Goal: Task Accomplishment & Management: Complete application form

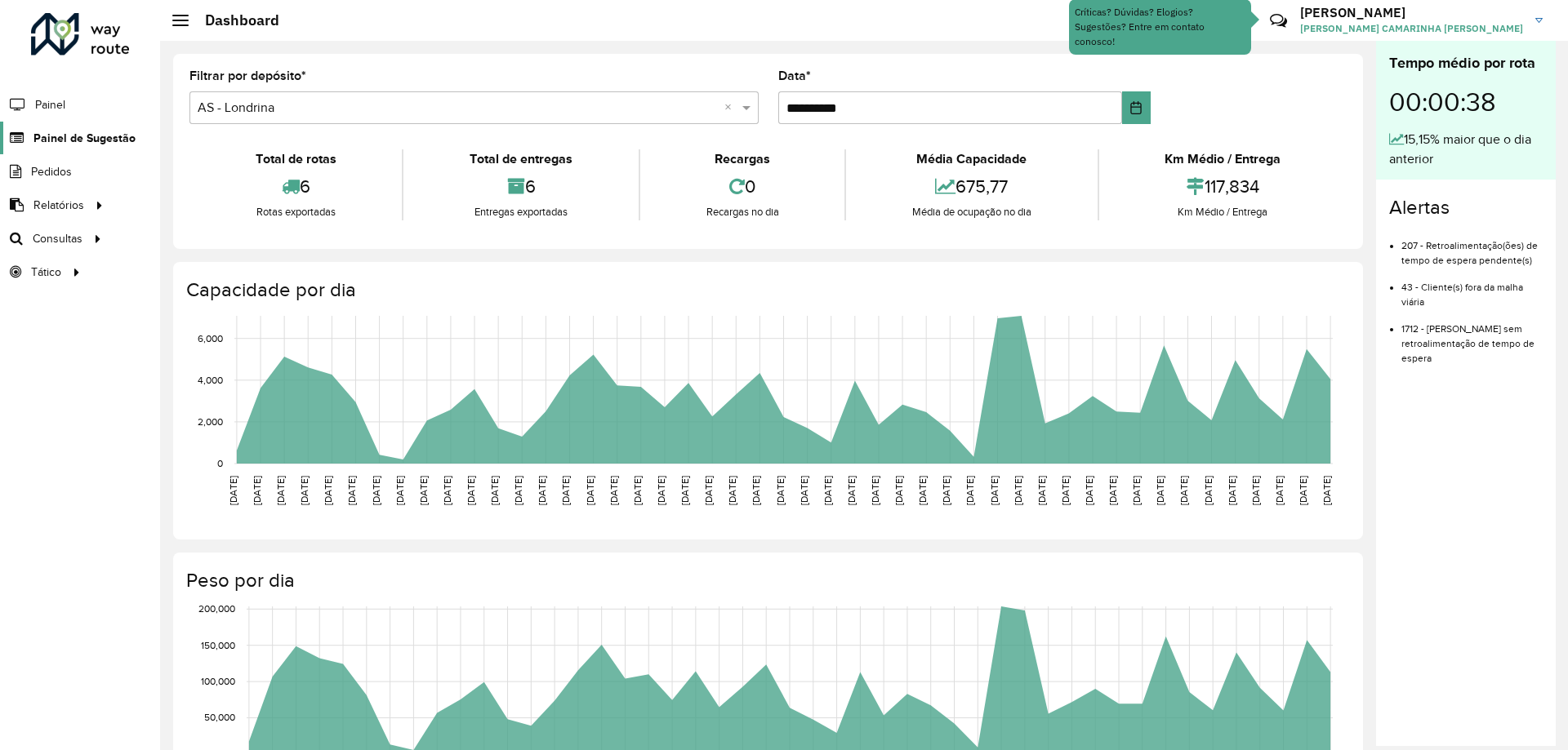
click at [38, 130] on span "Painel de Sugestão" at bounding box center [84, 139] width 102 height 17
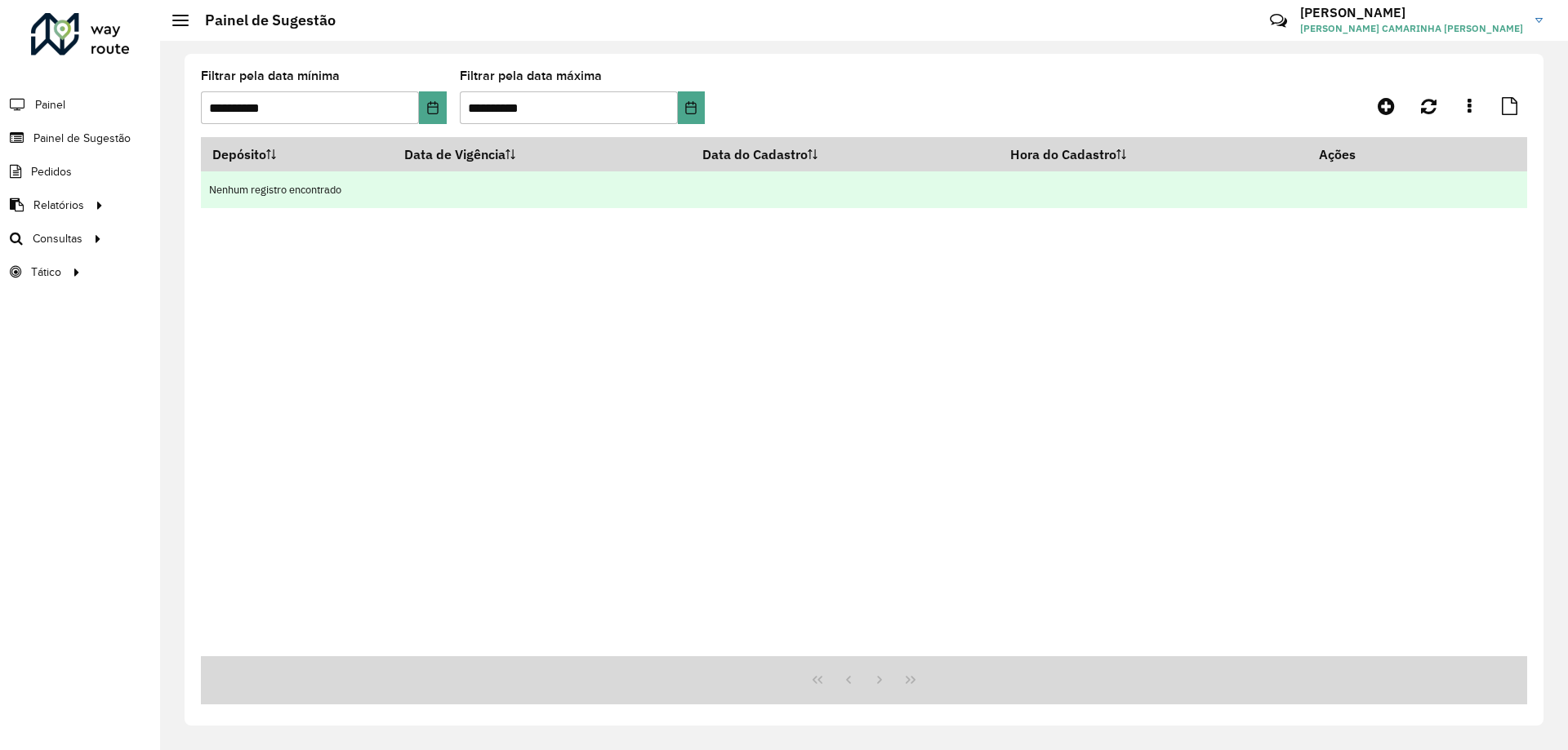
click at [409, 194] on td "Nenhum registro encontrado" at bounding box center [864, 190] width 1327 height 37
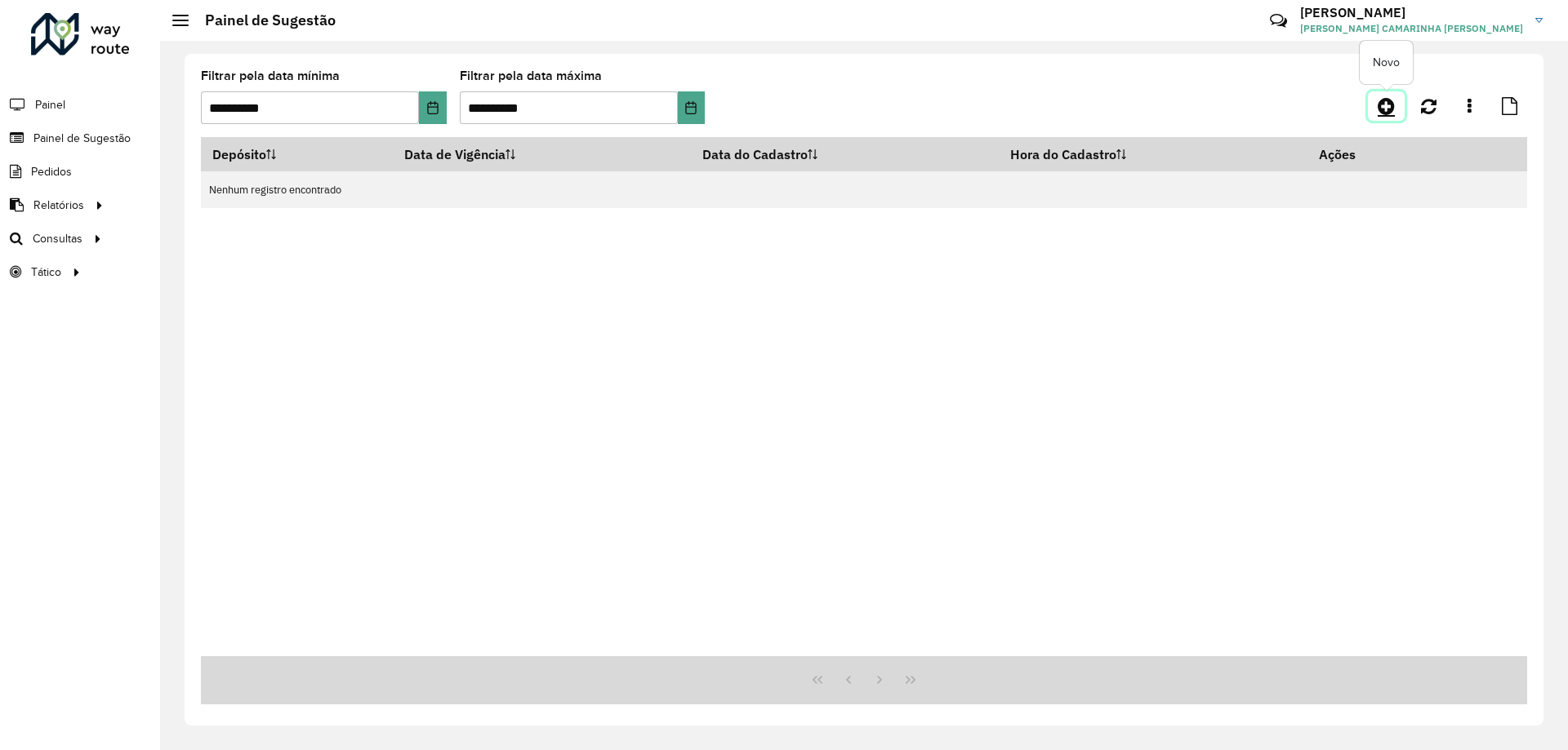
click at [1394, 102] on icon at bounding box center [1387, 106] width 17 height 20
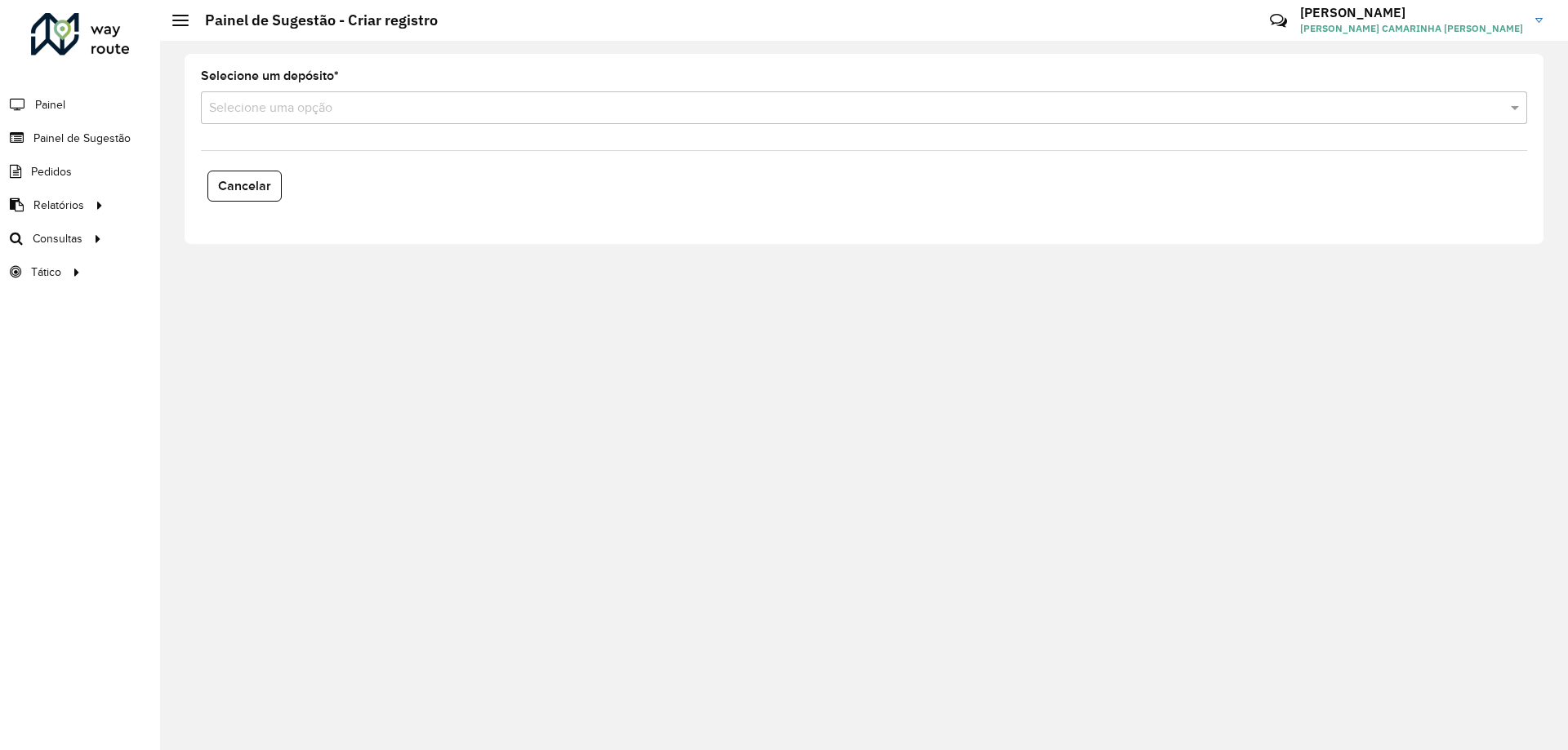
click at [340, 97] on div "Selecione uma opção" at bounding box center [864, 108] width 1327 height 32
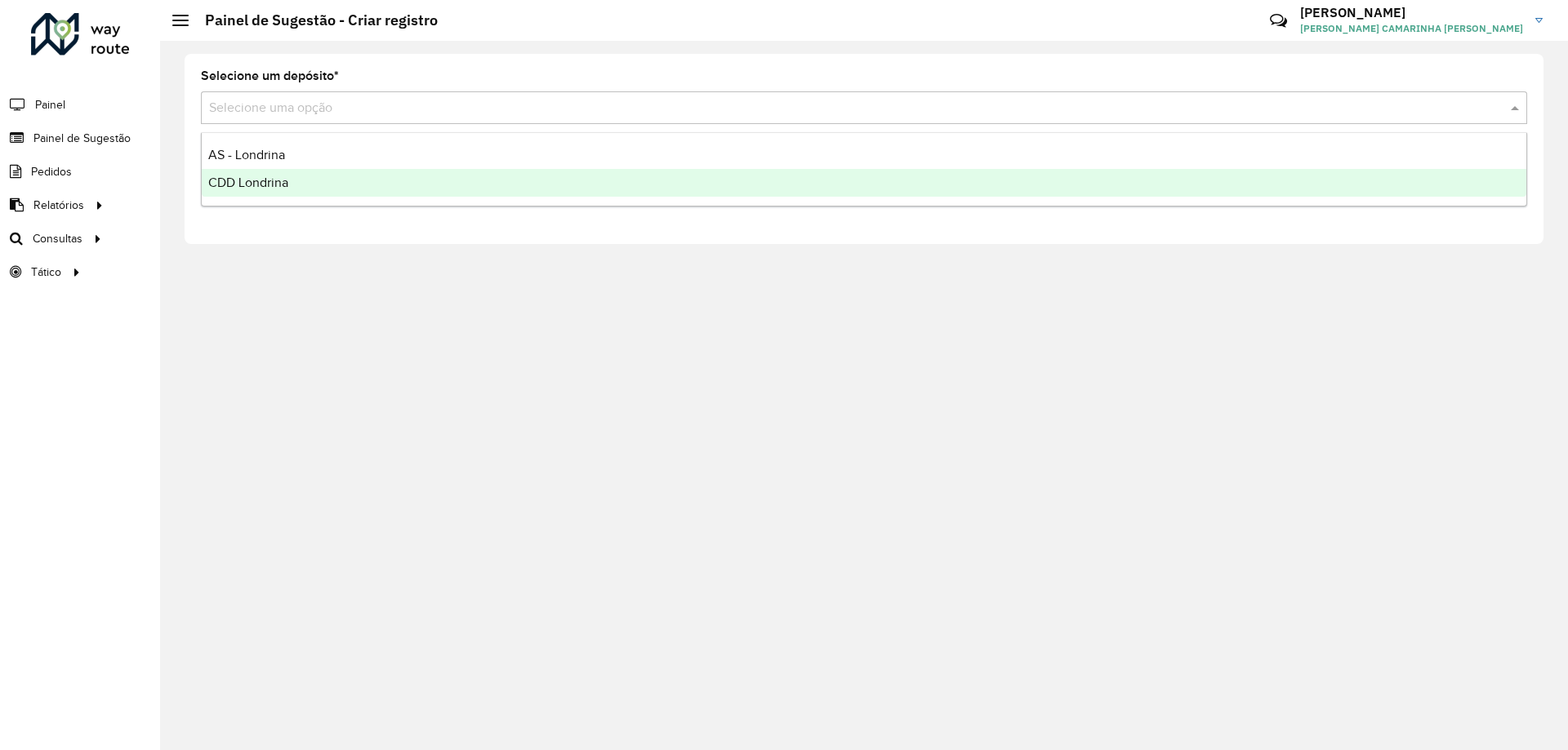
click at [296, 182] on div "CDD Londrina" at bounding box center [864, 183] width 1325 height 27
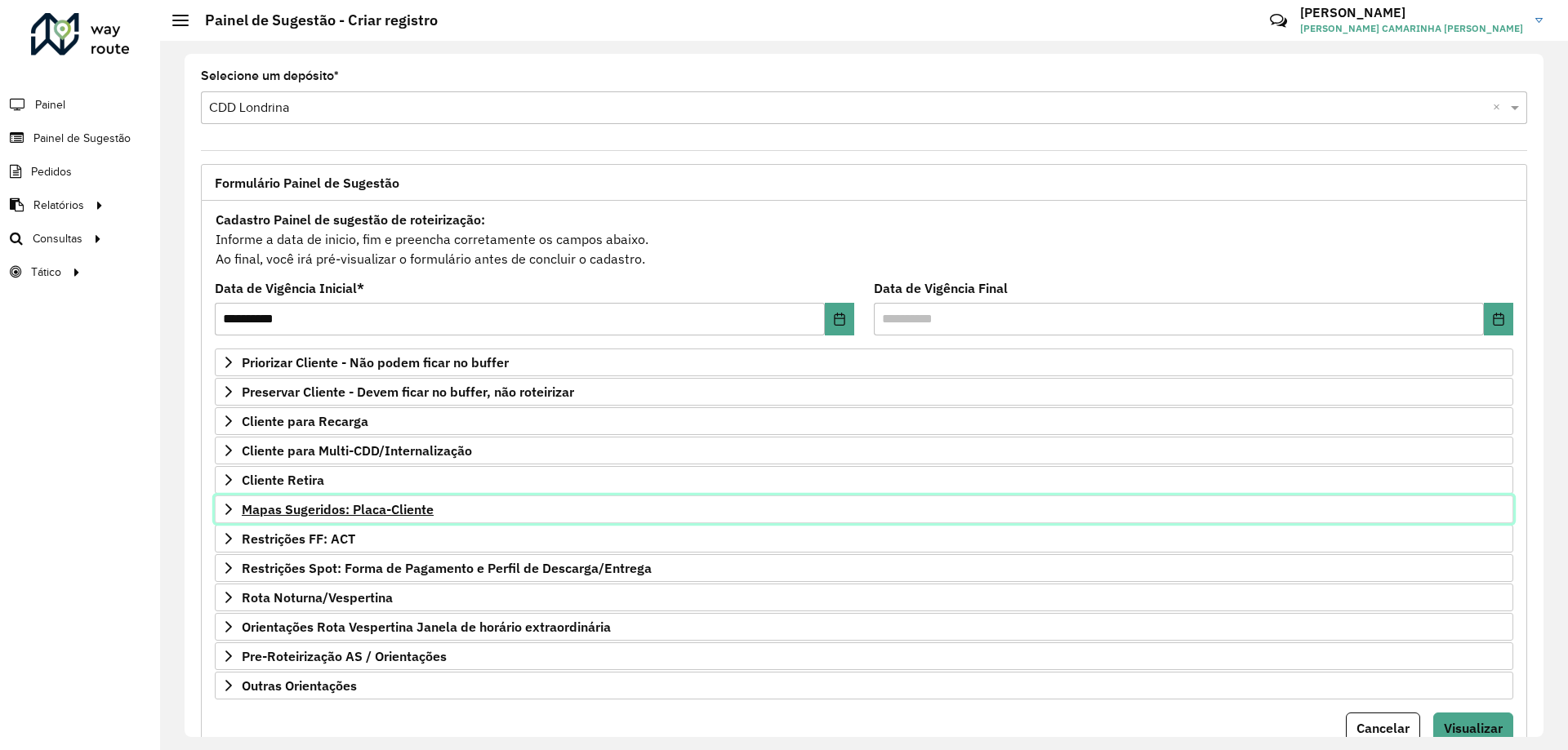
click at [403, 507] on span "Mapas Sugeridos: Placa-Cliente" at bounding box center [338, 509] width 192 height 13
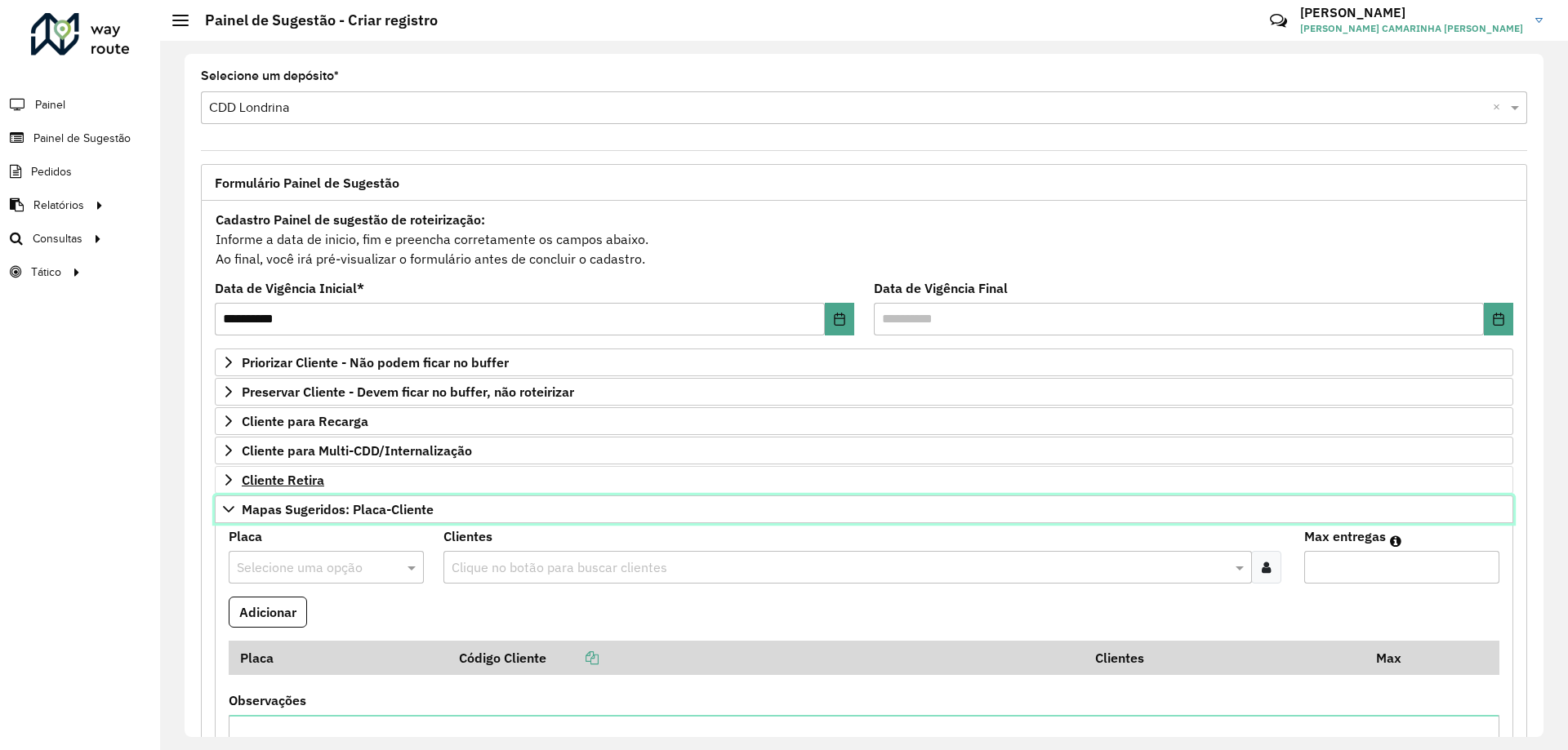
scroll to position [163, 0]
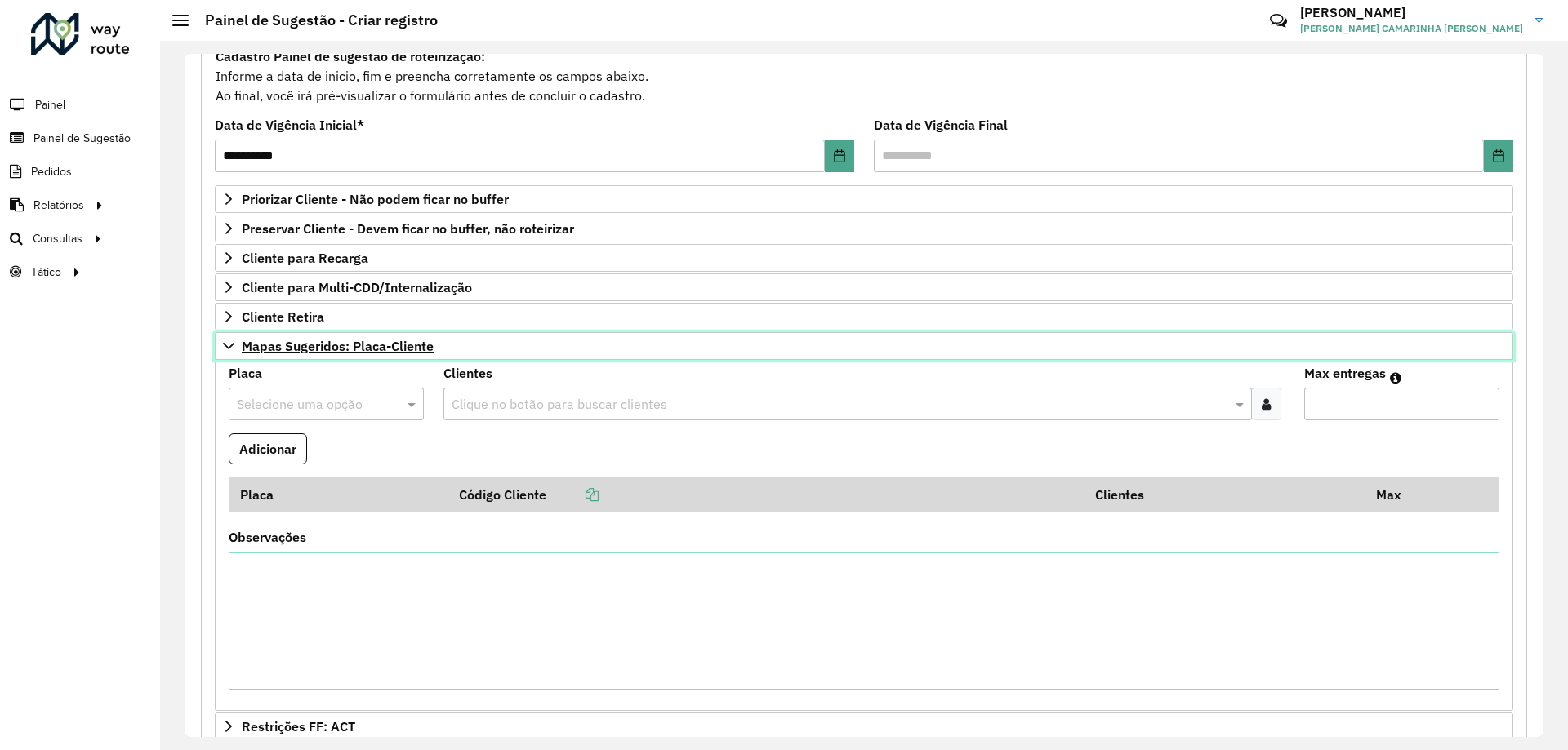
click at [444, 337] on link "Mapas Sugeridos: Placa-Cliente" at bounding box center [864, 346] width 1299 height 27
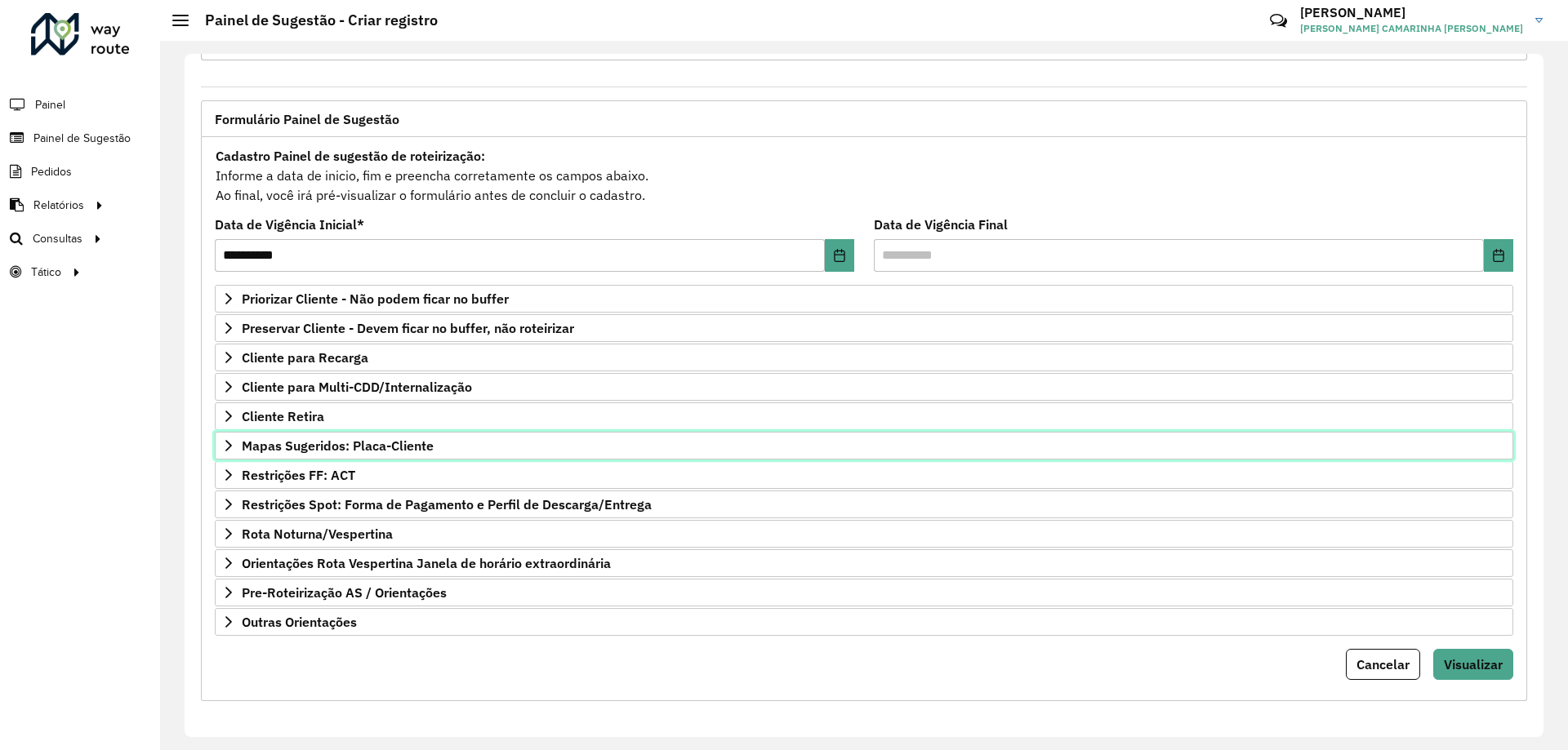
scroll to position [63, 0]
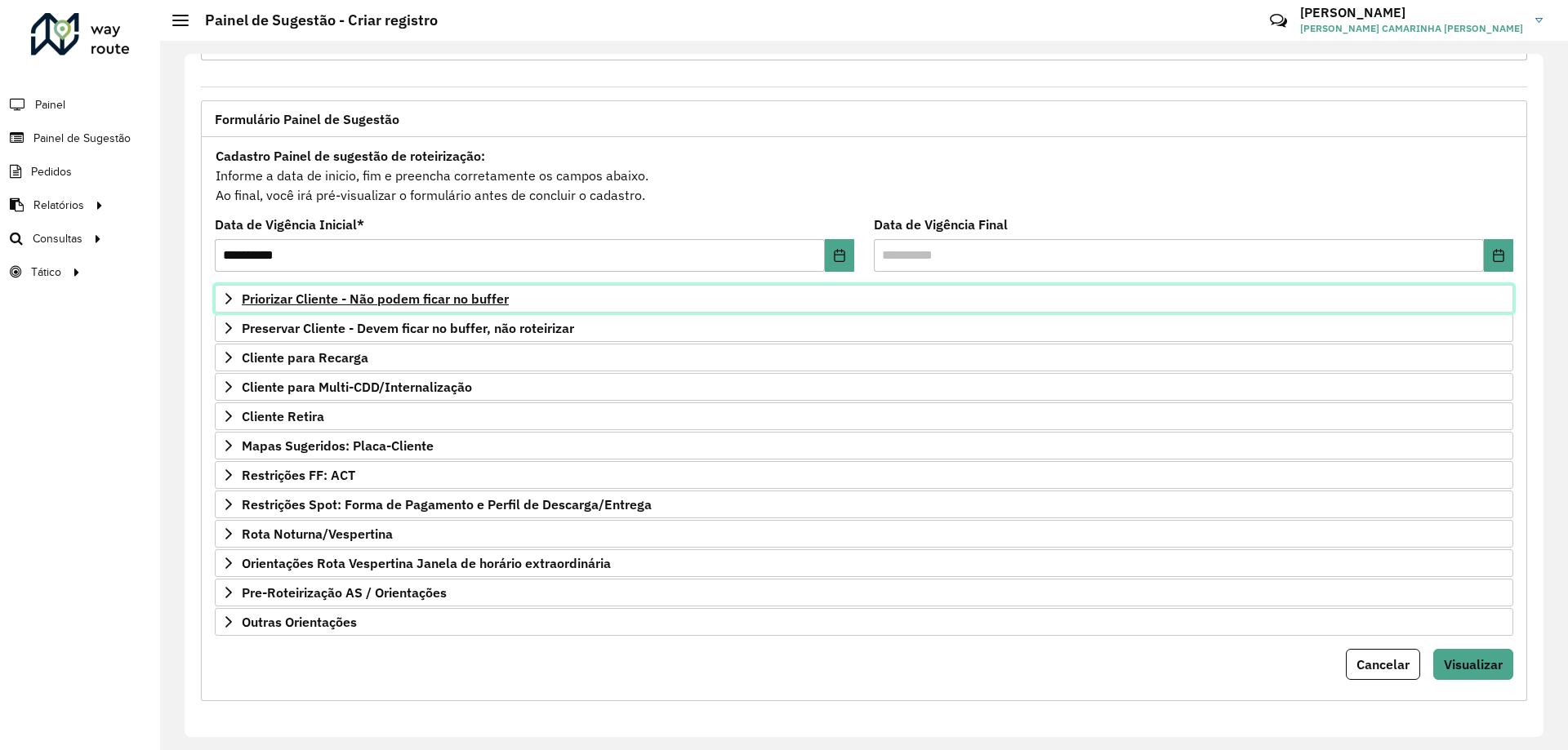
click at [494, 292] on span "Priorizar Cliente - Não podem ficar no buffer" at bounding box center [376, 298] width 267 height 13
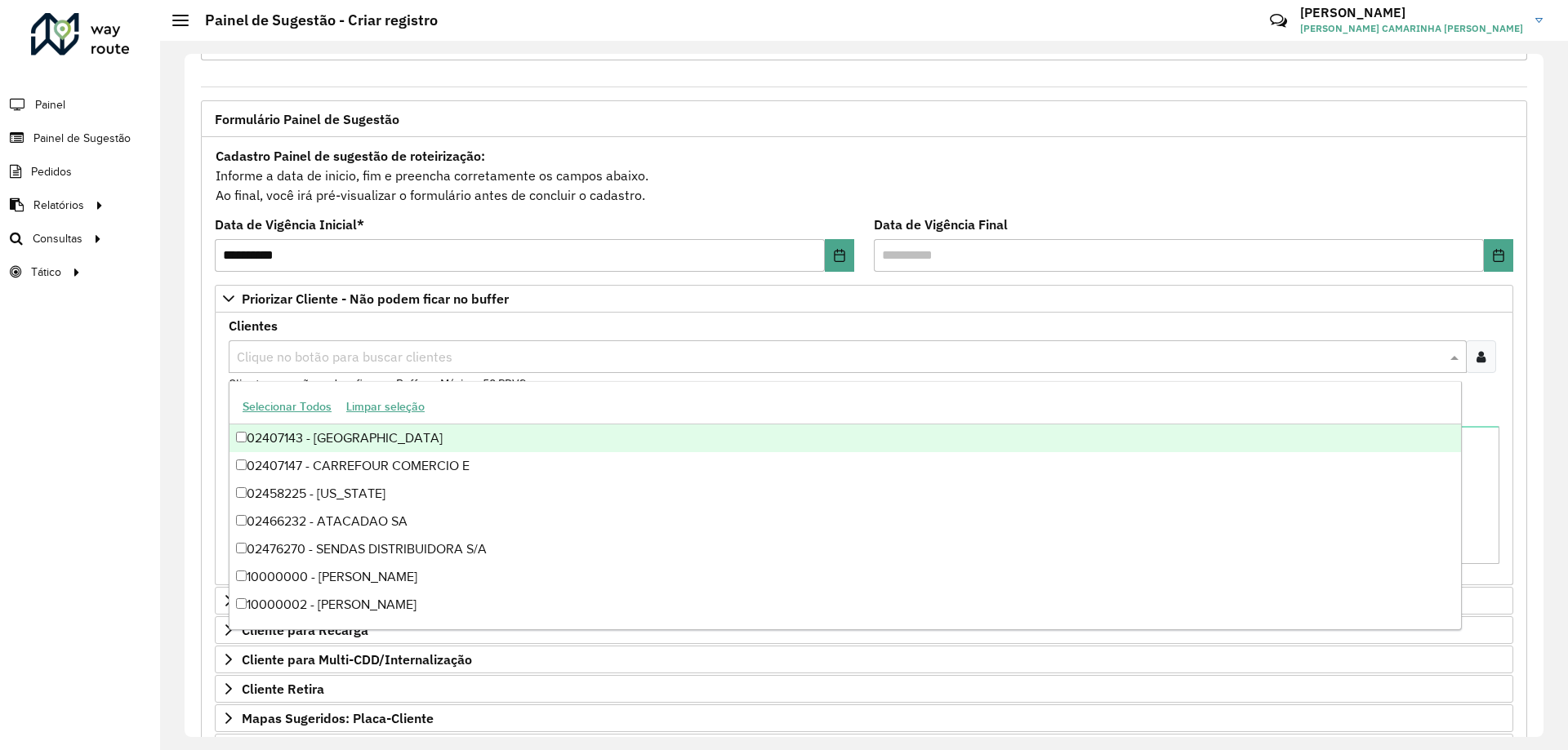
click at [433, 353] on input "text" at bounding box center [839, 357] width 1214 height 20
paste input "*****"
type input "*****"
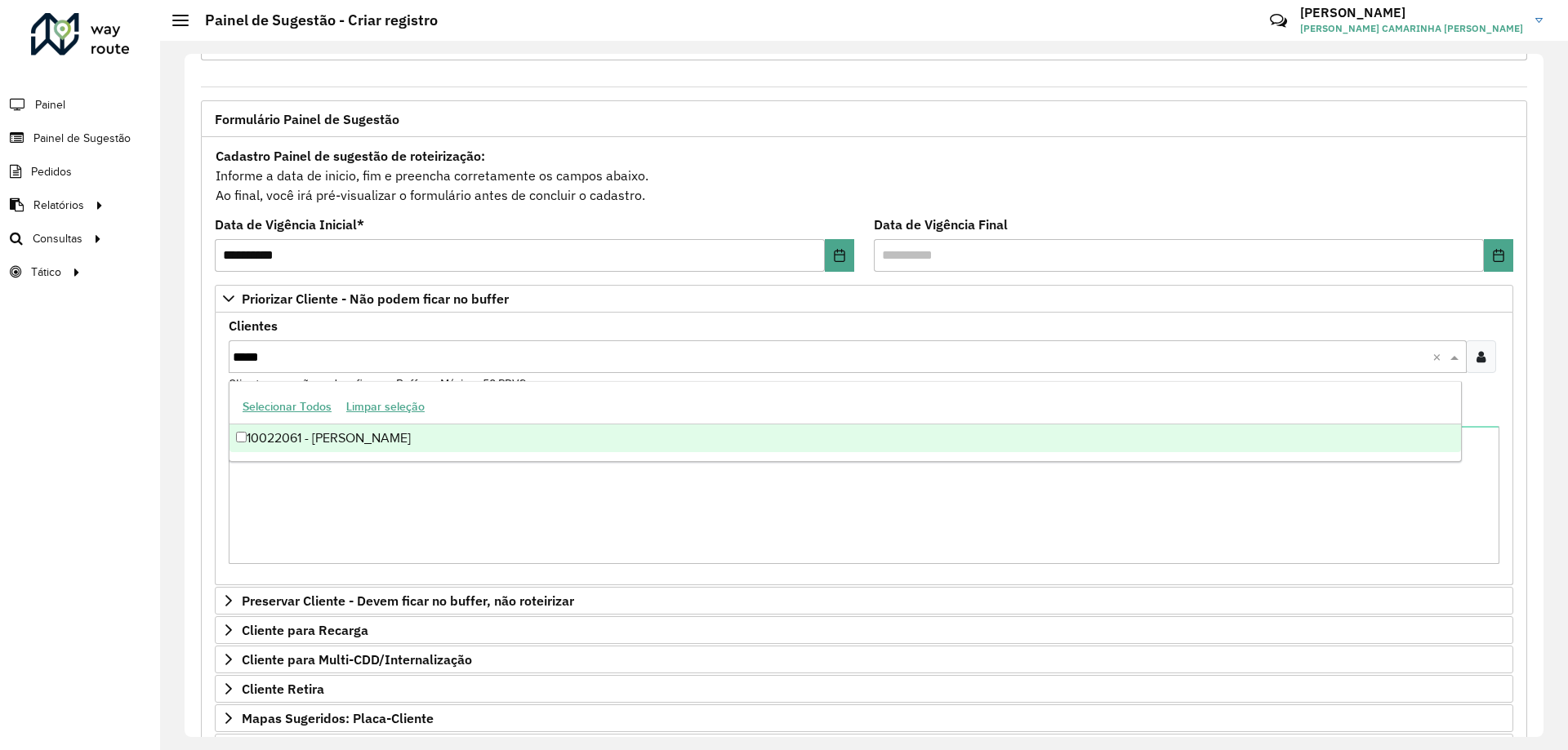
click at [377, 438] on div "10022061 - [PERSON_NAME]" at bounding box center [845, 439] width 1232 height 27
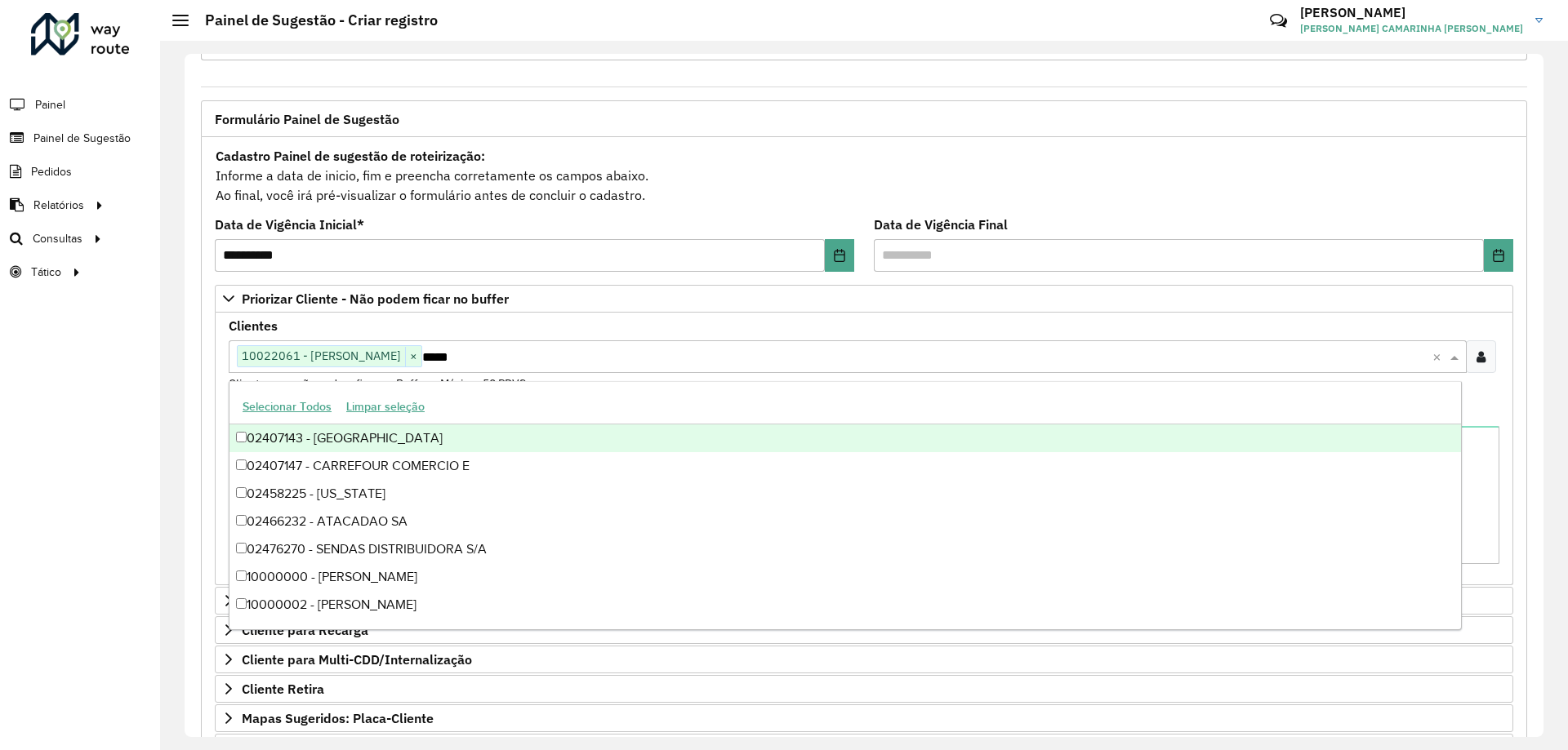
click at [152, 363] on div "Roteirizador AmbevTech Painel Painel de Sugestão Pedidos Relatórios Clientes Cl…" at bounding box center [80, 375] width 160 height 750
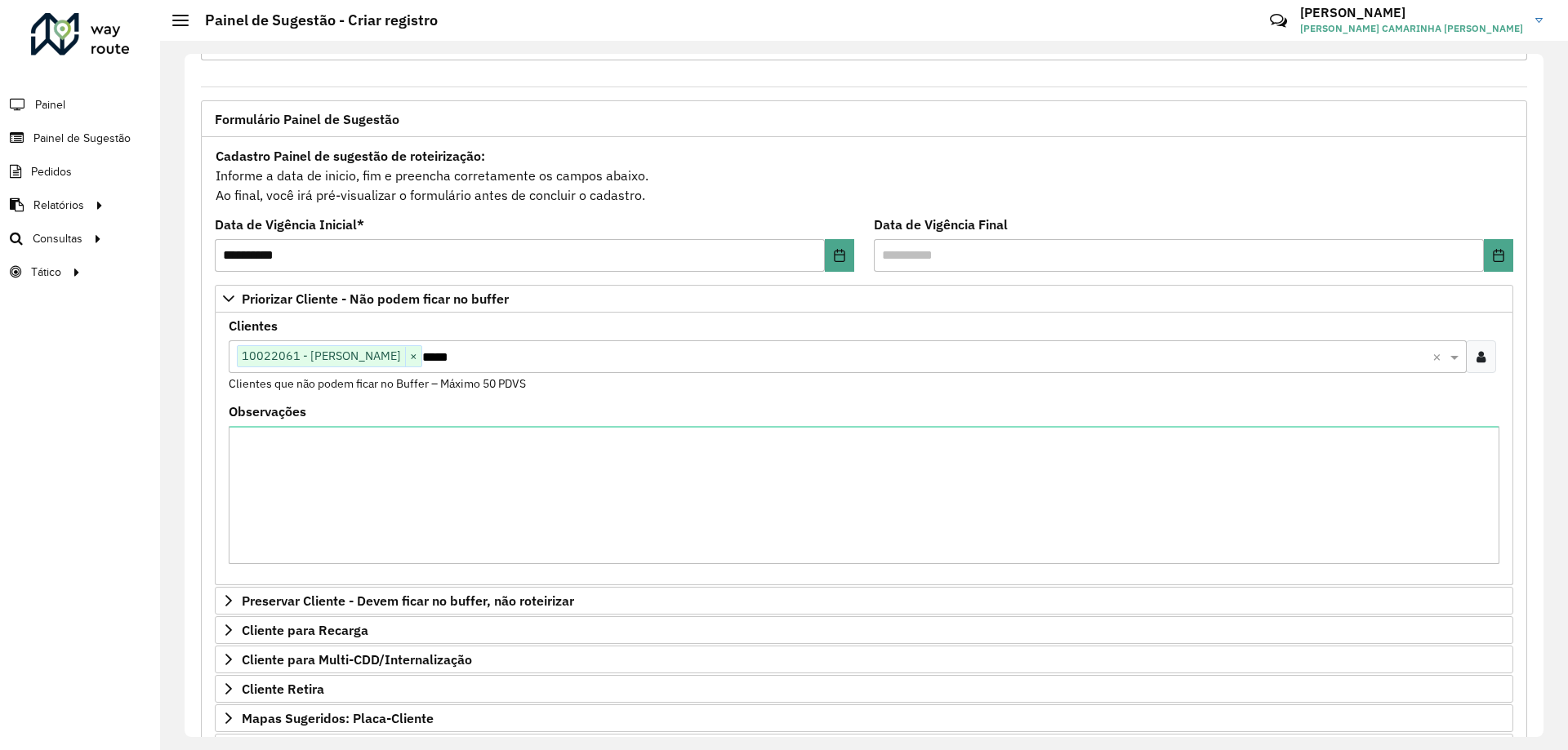
scroll to position [336, 0]
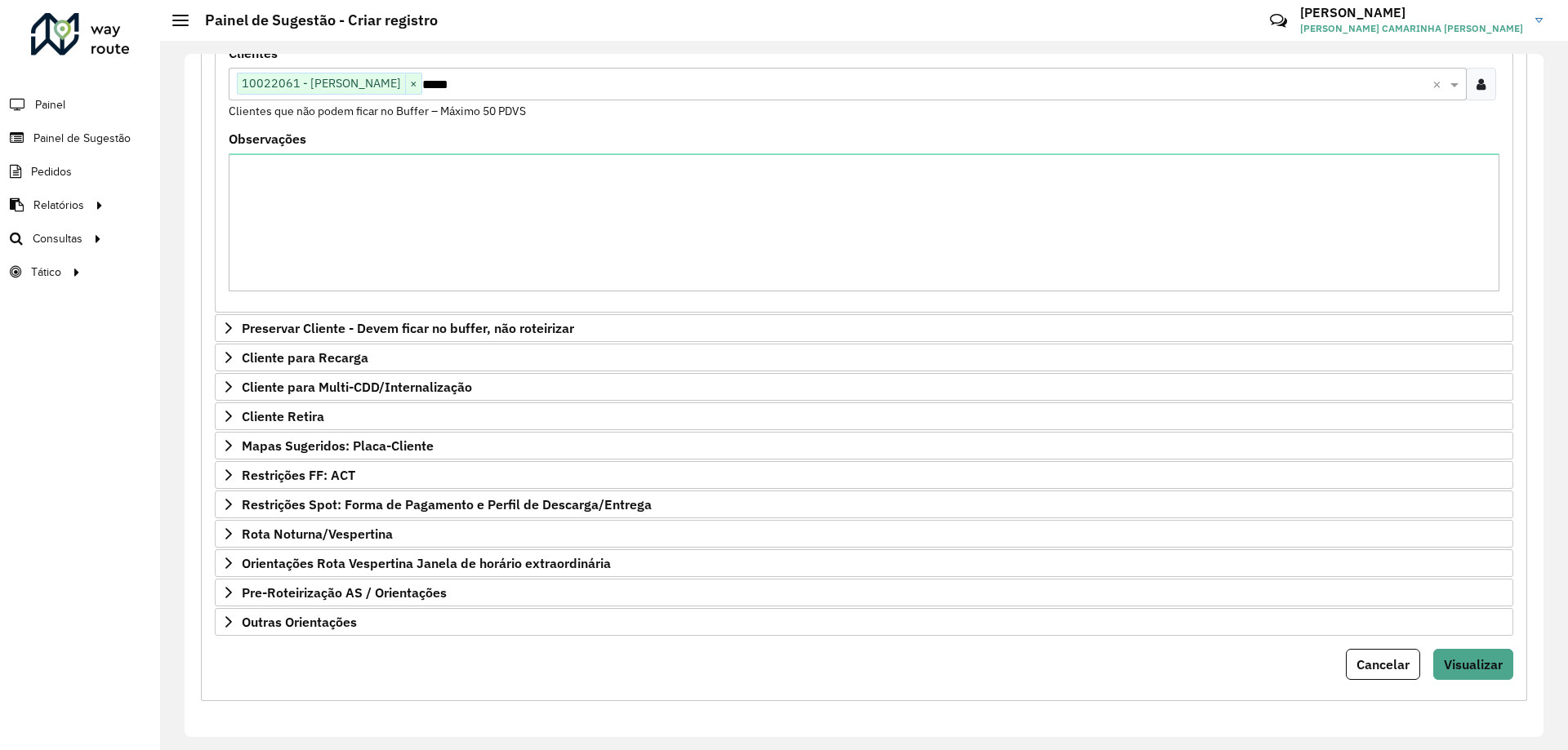
click at [1518, 665] on div "**********" at bounding box center [864, 282] width 1327 height 837
click at [1510, 667] on div "**********" at bounding box center [864, 282] width 1327 height 837
click at [1500, 668] on button "Visualizar" at bounding box center [1474, 664] width 80 height 31
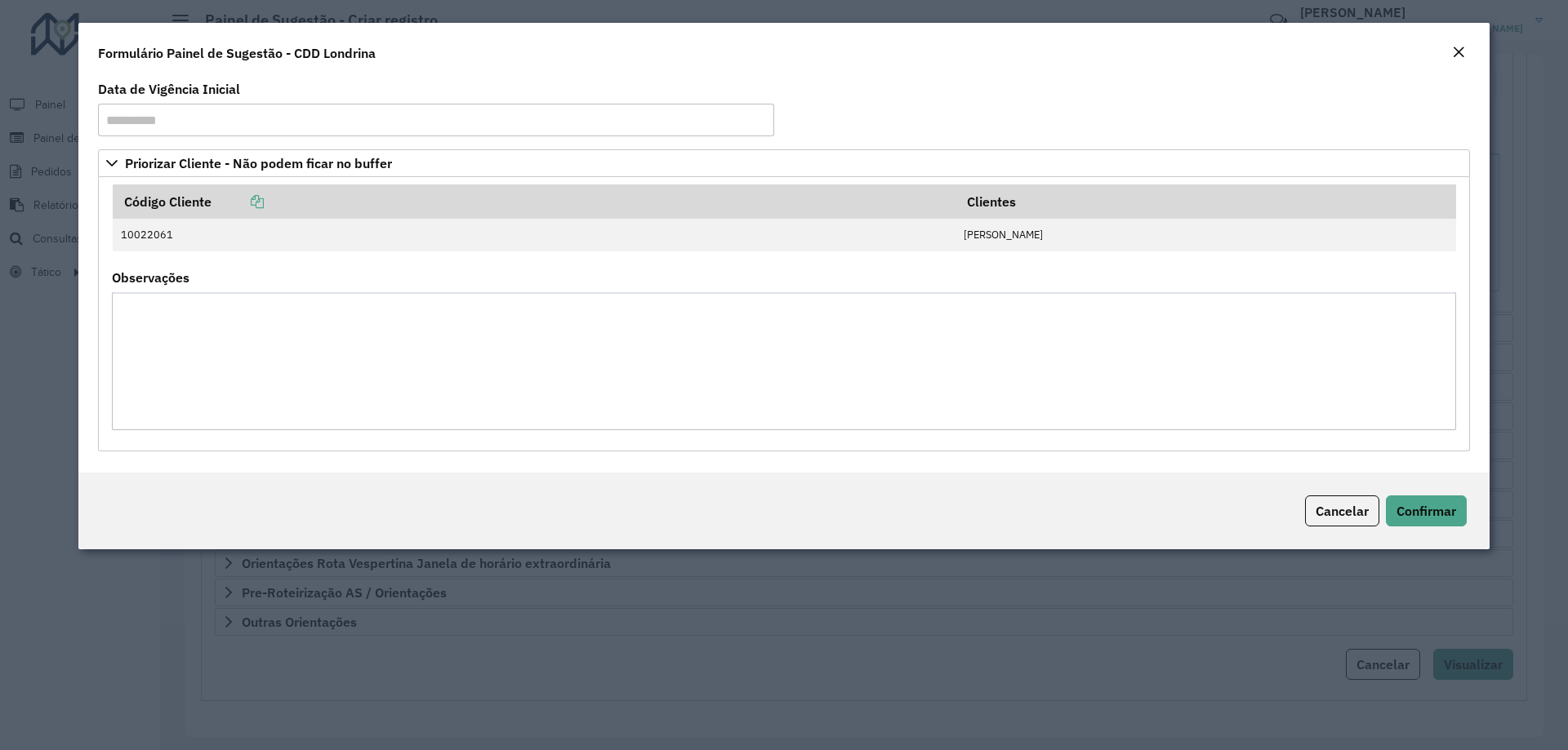
click at [1411, 527] on div "Cancelar Confirmar" at bounding box center [784, 511] width 1411 height 77
click at [1411, 515] on span "Confirmar" at bounding box center [1427, 511] width 60 height 16
